Goal: Contribute content

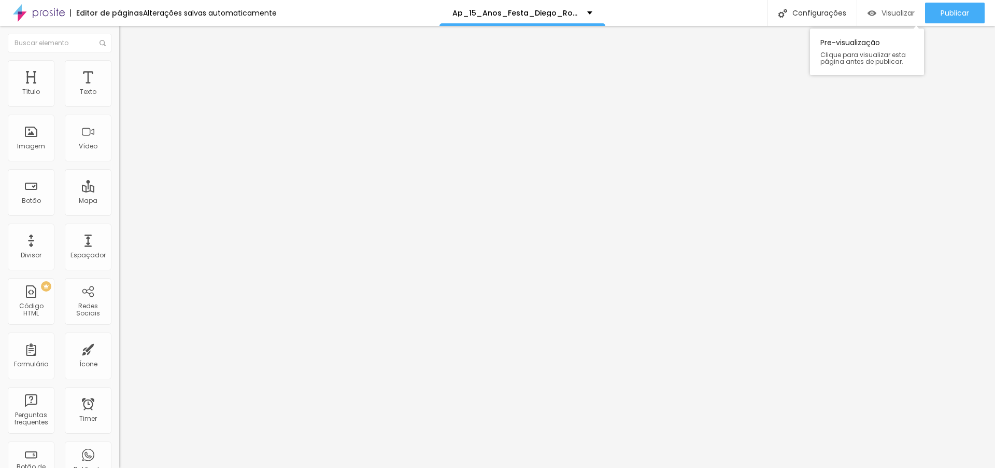
click at [901, 14] on span "Visualizar" at bounding box center [898, 13] width 33 height 8
click at [946, 15] on span "Publicar" at bounding box center [955, 13] width 29 height 8
click at [885, 15] on span "Visualizar" at bounding box center [889, 13] width 33 height 8
click at [961, 17] on span "Publicar" at bounding box center [955, 13] width 29 height 8
click at [901, 7] on div "Visualizar" at bounding box center [891, 13] width 47 height 21
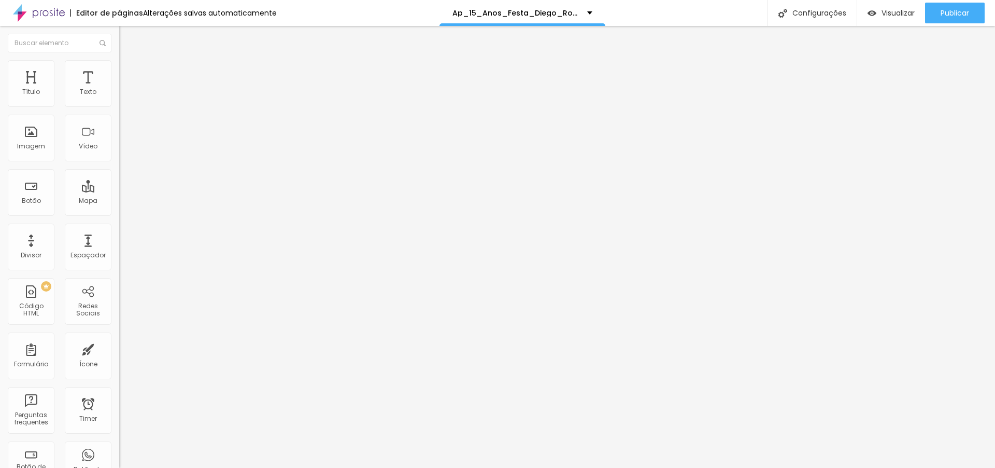
click at [129, 73] on span "Avançado" at bounding box center [146, 77] width 34 height 9
click at [119, 71] on img at bounding box center [123, 75] width 9 height 9
click at [955, 15] on span "Publicar" at bounding box center [955, 13] width 29 height 8
click at [880, 12] on span "Visualizar" at bounding box center [889, 13] width 33 height 8
click at [946, 11] on span "Publicar" at bounding box center [955, 13] width 29 height 8
